Goal: Information Seeking & Learning: Learn about a topic

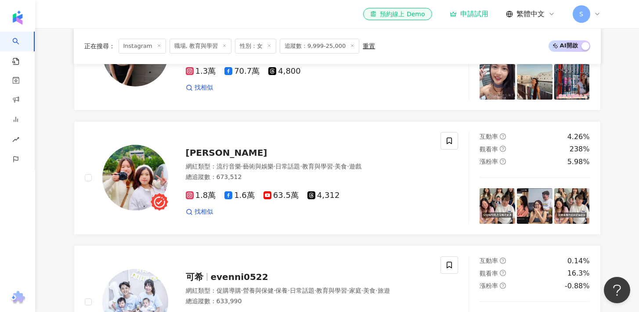
scroll to position [379, 0]
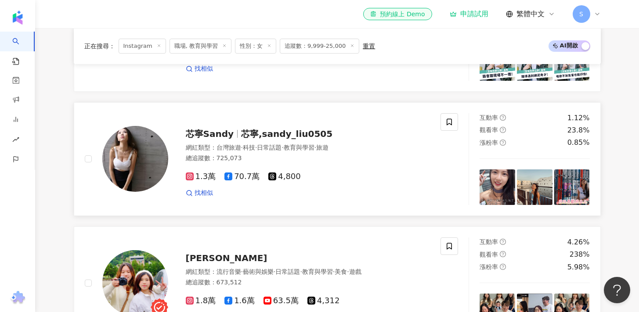
click at [298, 150] on div "網紅類型 ： 台灣旅遊 · 科技 · 日常話題 · 教育與學習 · 旅遊" at bounding box center [308, 148] width 245 height 9
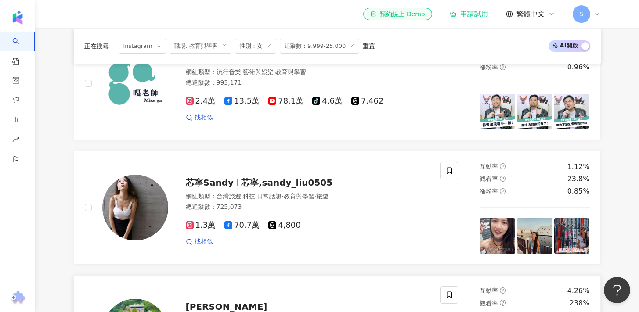
scroll to position [240, 0]
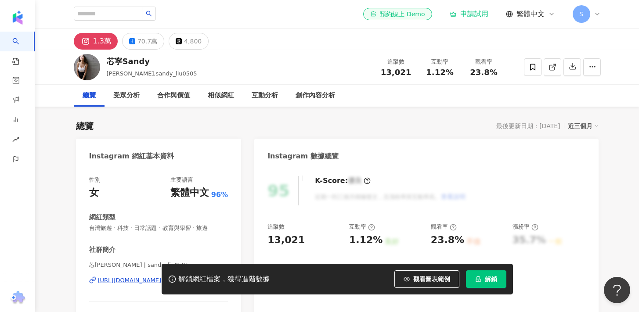
click at [119, 280] on div "解鎖網紅檔案，獲得進階數據 觀看圖表範例 解鎖" at bounding box center [319, 279] width 639 height 31
click at [142, 280] on div "解鎖網紅檔案，獲得進階數據 觀看圖表範例 解鎖" at bounding box center [319, 279] width 639 height 31
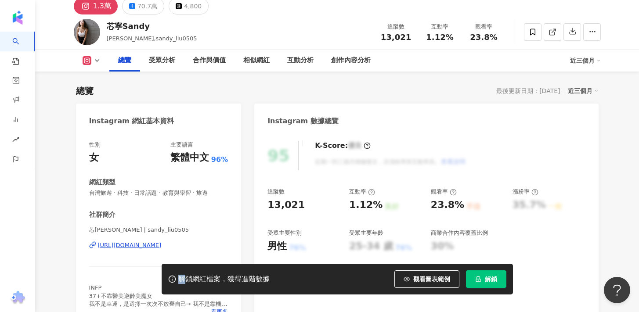
scroll to position [35, 0]
click at [152, 244] on div "[URL][DOMAIN_NAME]" at bounding box center [130, 246] width 64 height 8
